Goal: Information Seeking & Learning: Learn about a topic

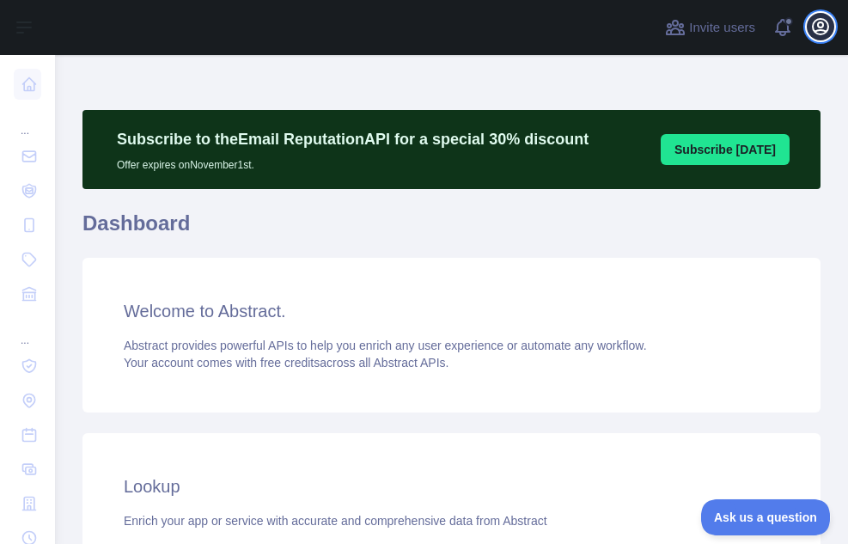
click at [821, 30] on icon "button" at bounding box center [820, 26] width 15 height 15
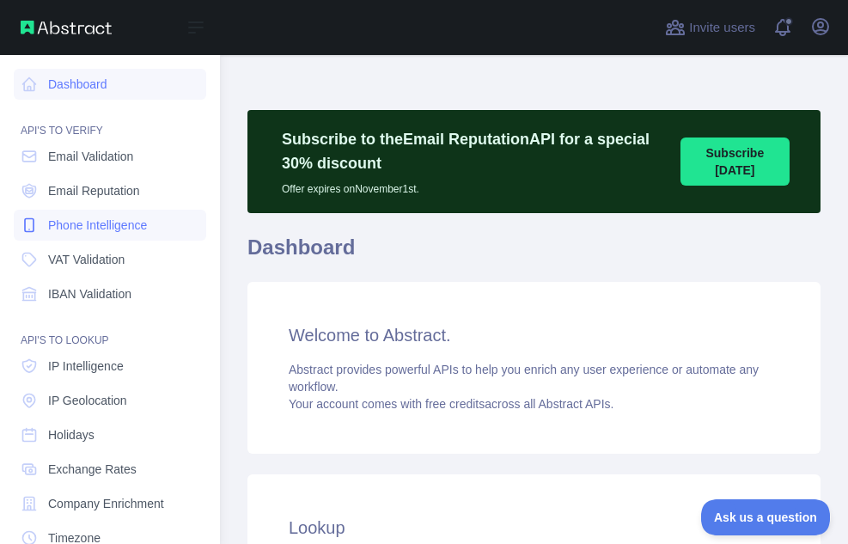
click at [70, 218] on span "Phone Intelligence" at bounding box center [97, 224] width 99 height 17
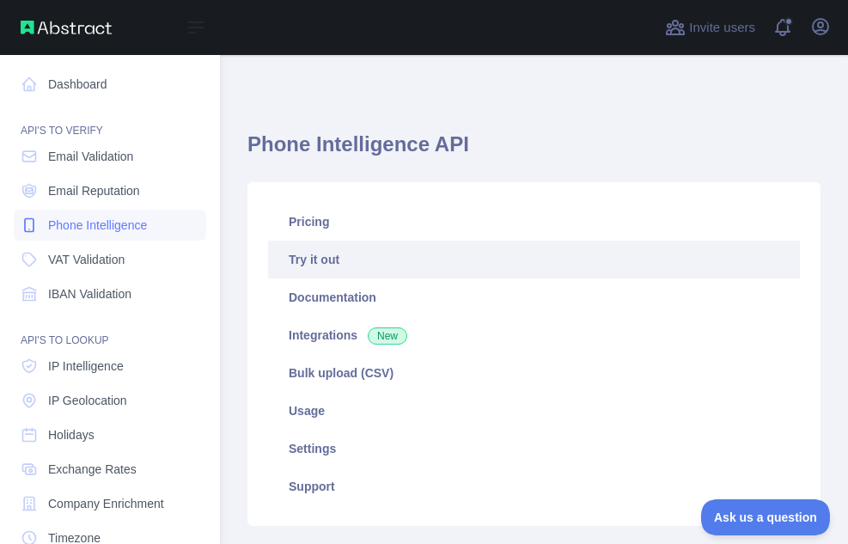
type textarea "**********"
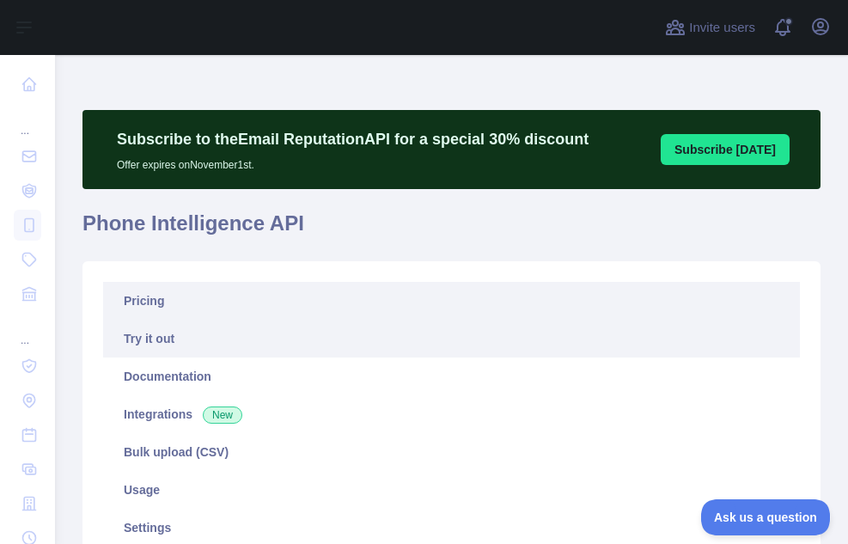
click at [177, 304] on link "Pricing" at bounding box center [451, 301] width 697 height 38
